Goal: Navigation & Orientation: Find specific page/section

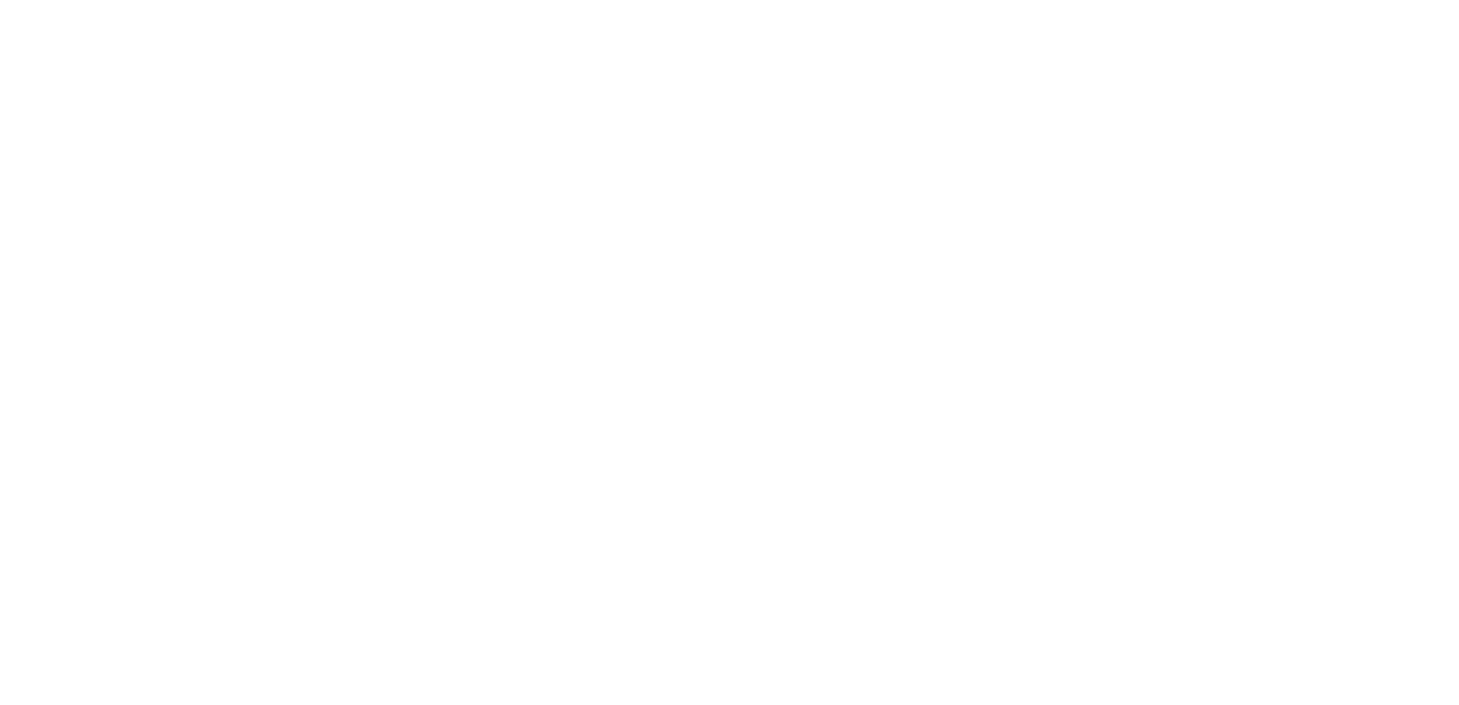
select select
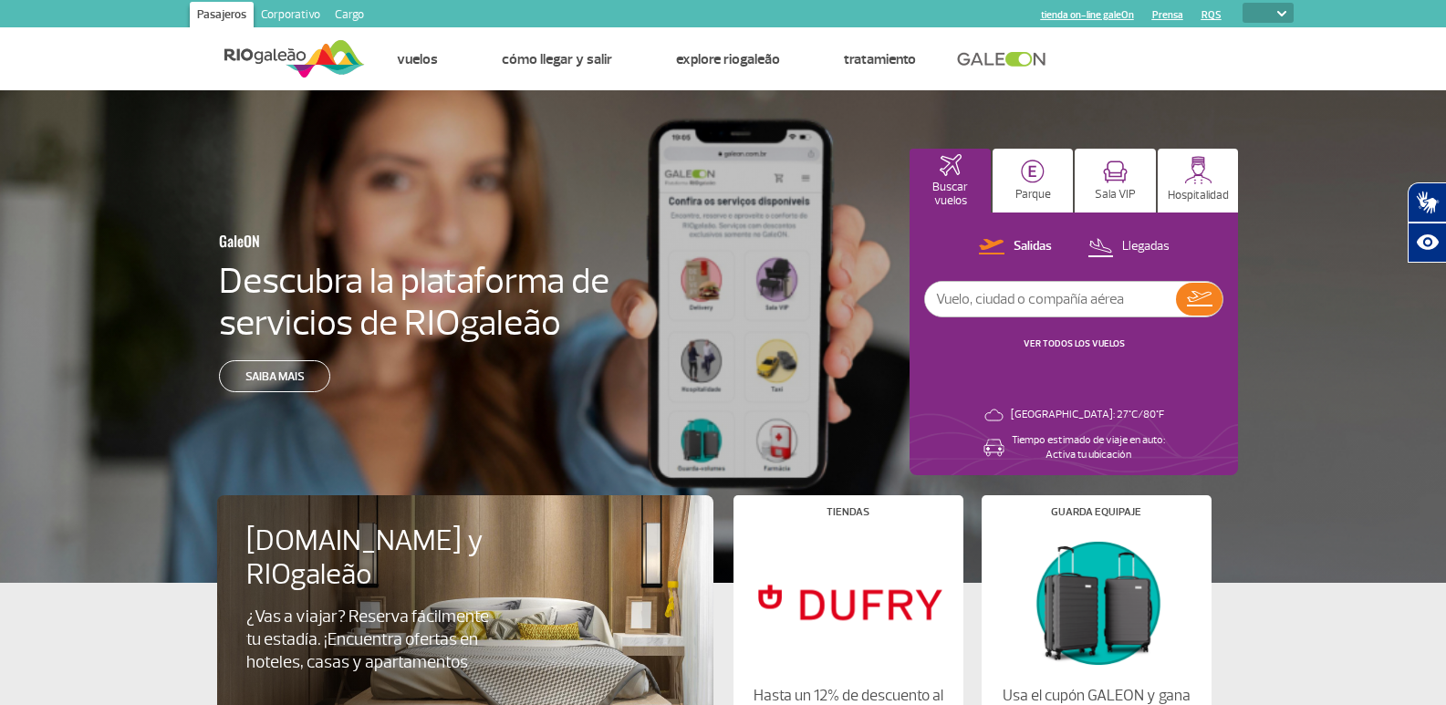
click at [276, 12] on link "Corporativo" at bounding box center [291, 16] width 74 height 29
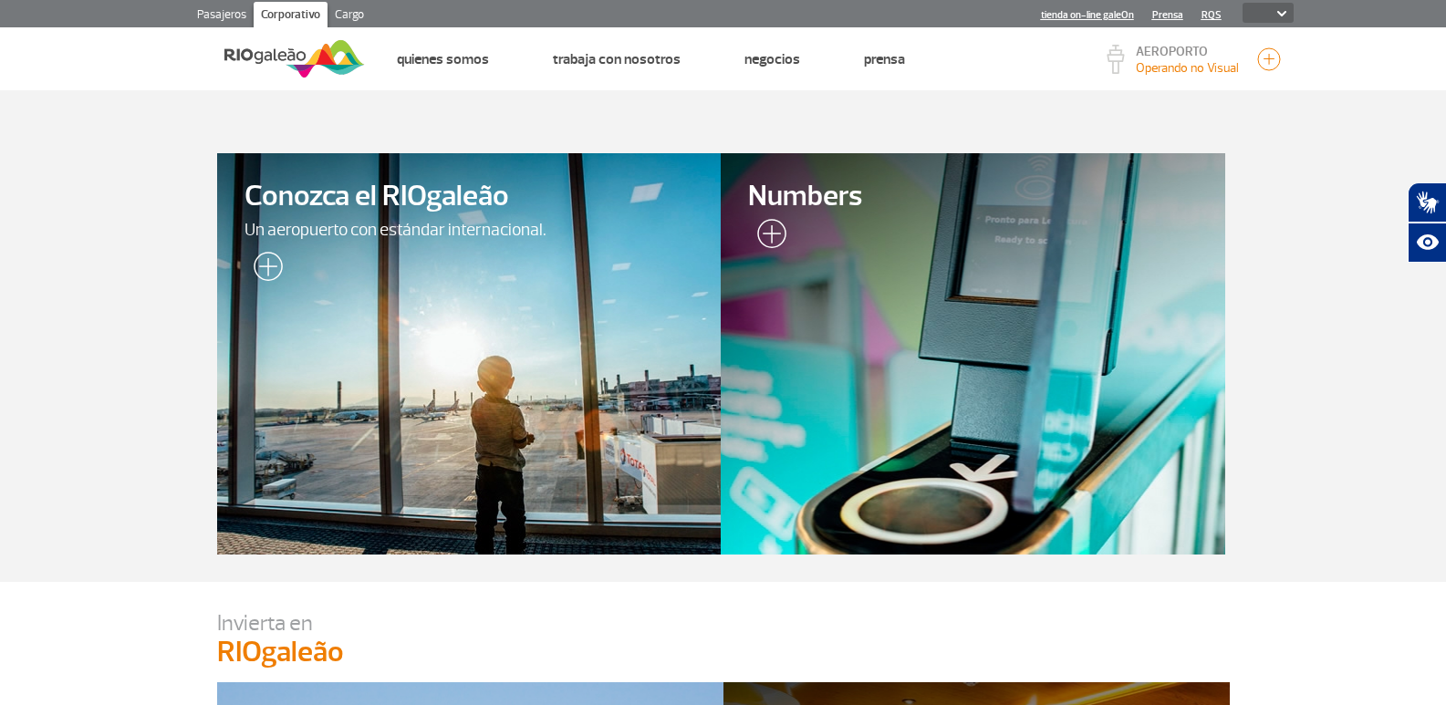
click at [343, 16] on link "Cargo" at bounding box center [349, 16] width 44 height 29
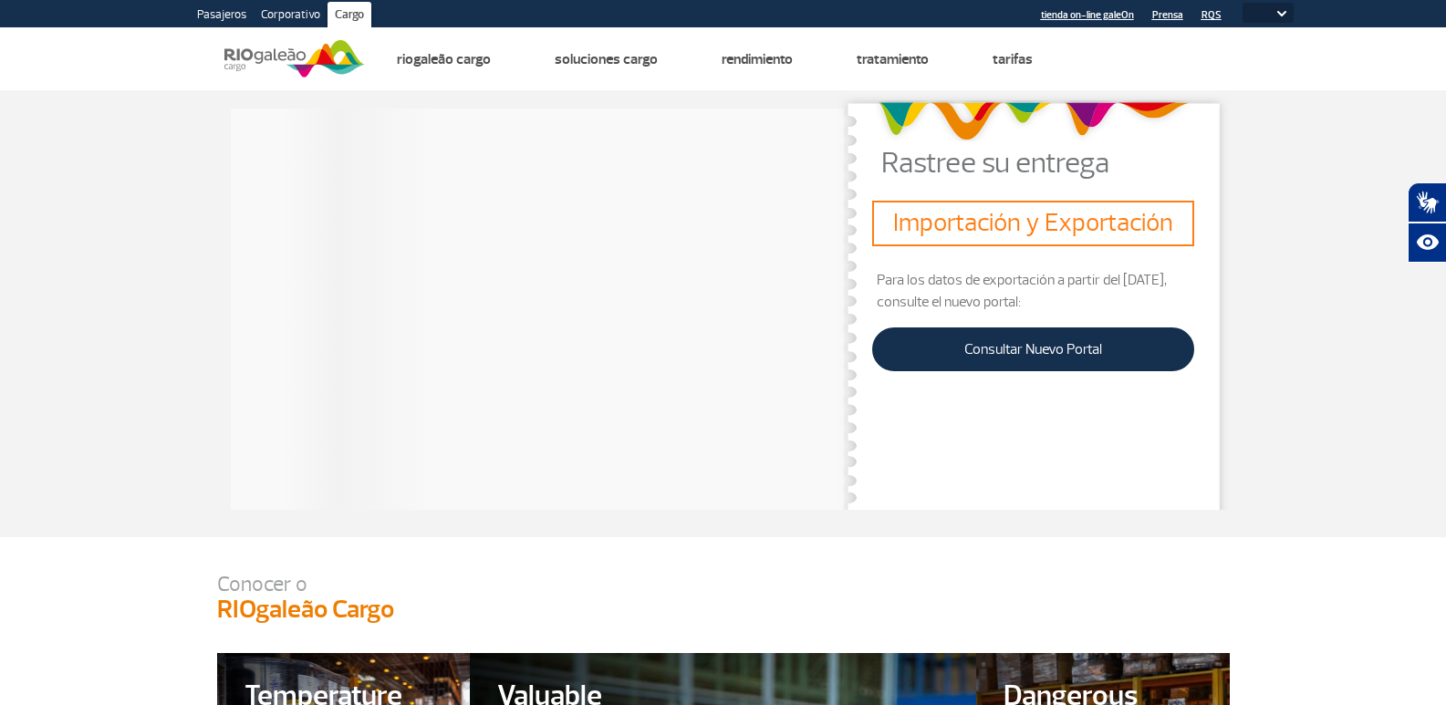
click at [283, 25] on link "Corporativo" at bounding box center [291, 16] width 74 height 29
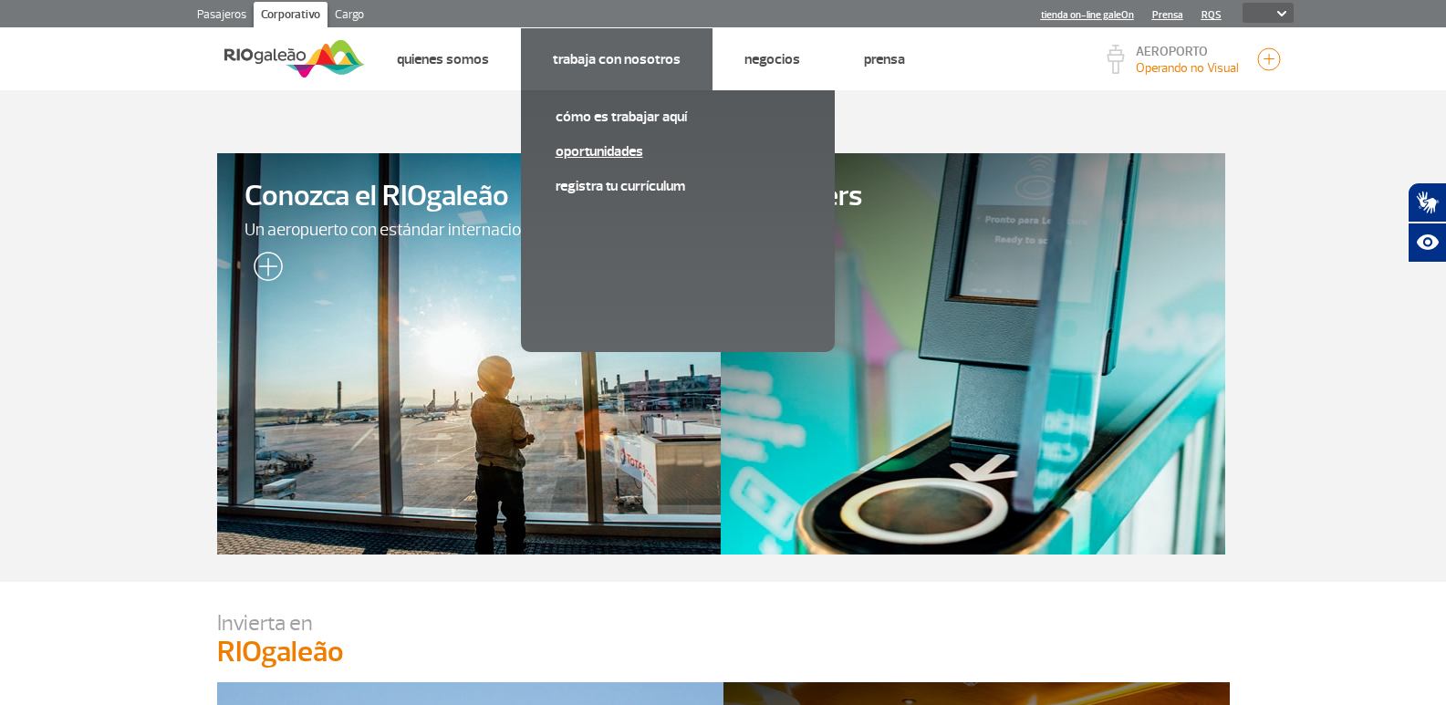
click at [608, 149] on link "Oportunidades" at bounding box center [677, 151] width 244 height 20
